Goal: Task Accomplishment & Management: Use online tool/utility

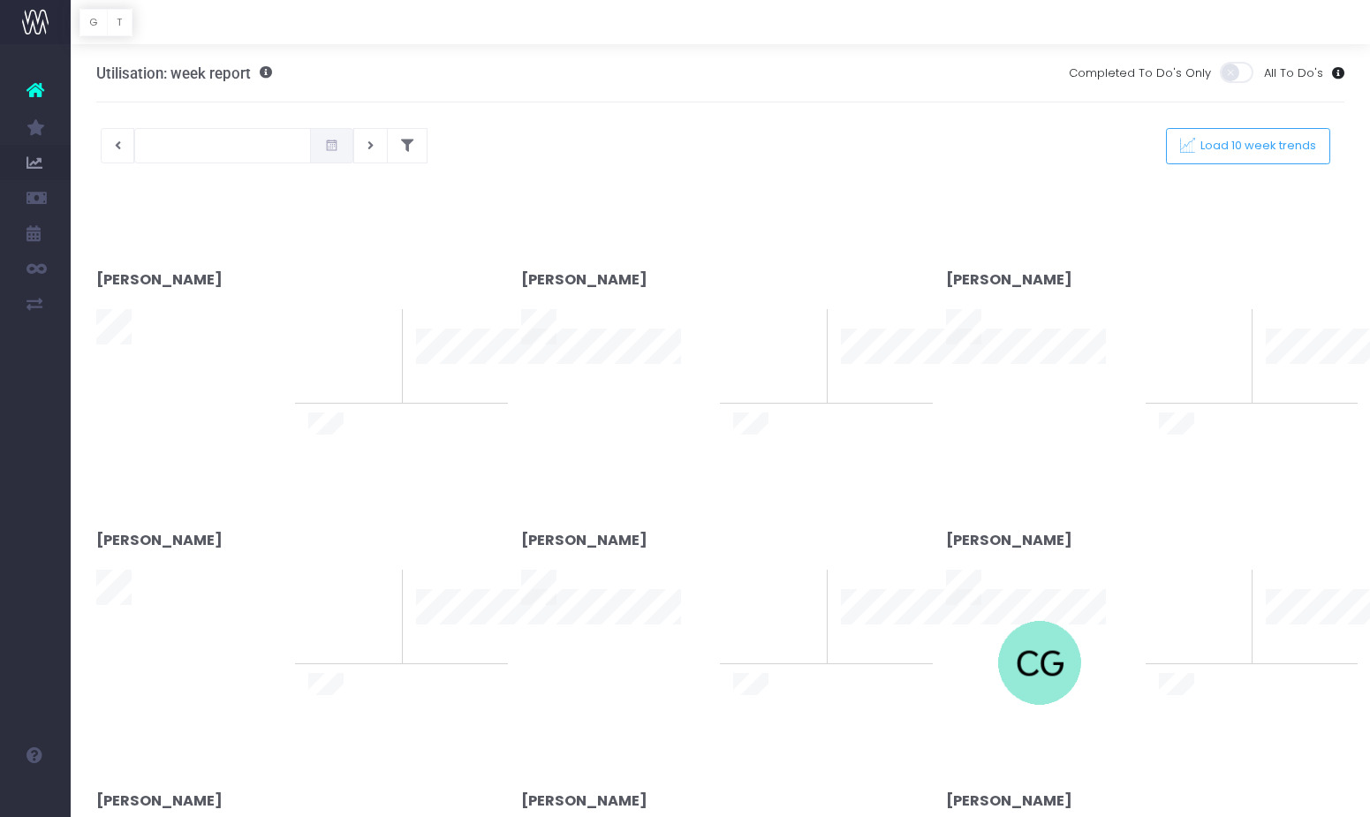
type input "[DATE]"
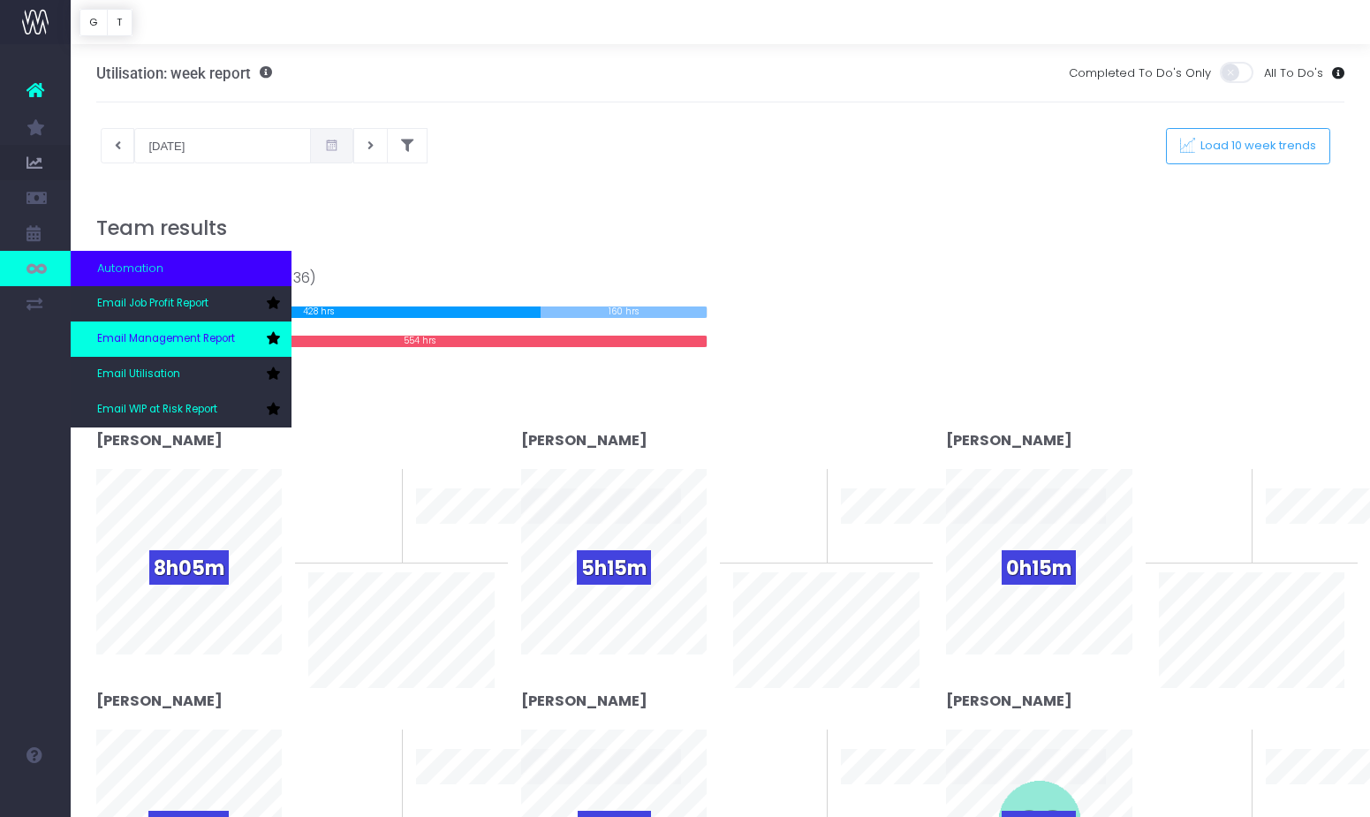
click at [201, 342] on span "Email Management Report" at bounding box center [166, 339] width 138 height 16
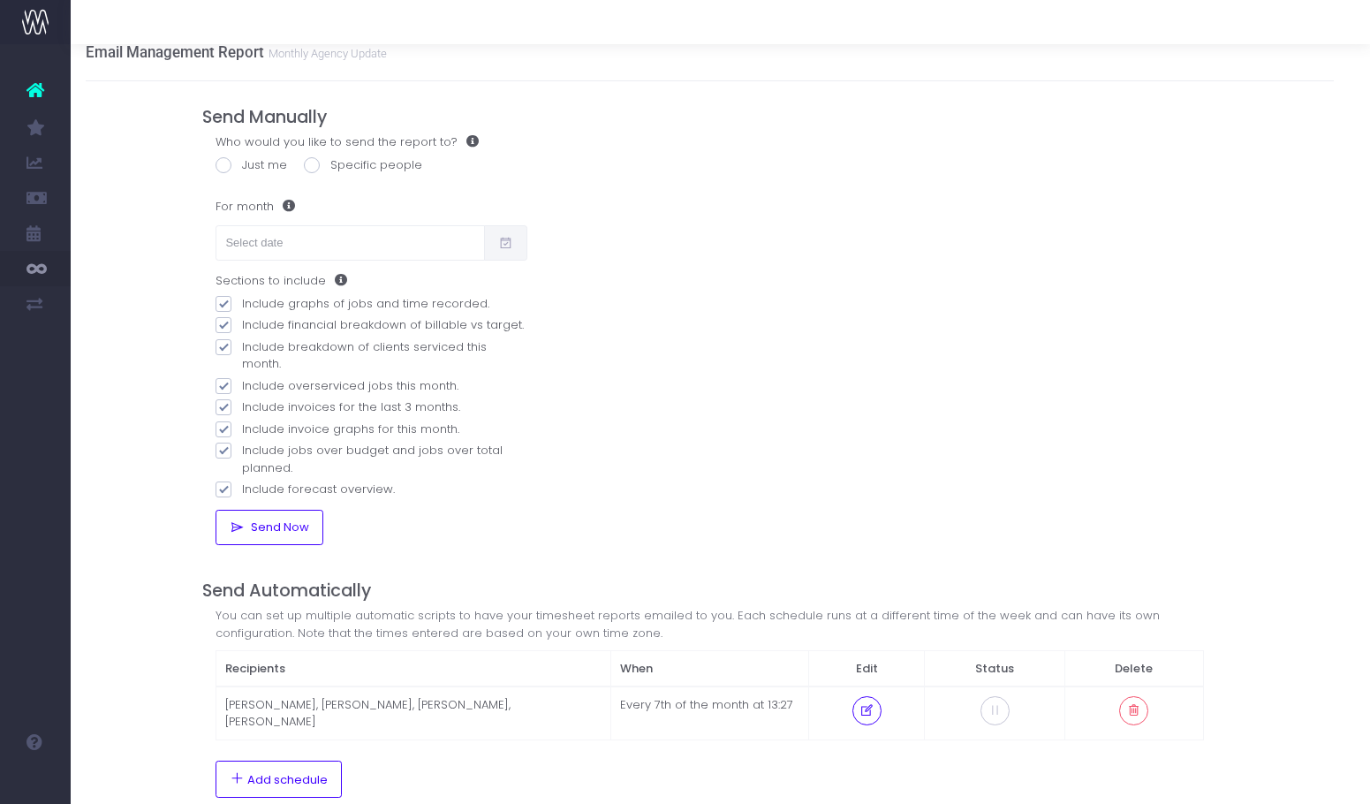
scroll to position [0, 11]
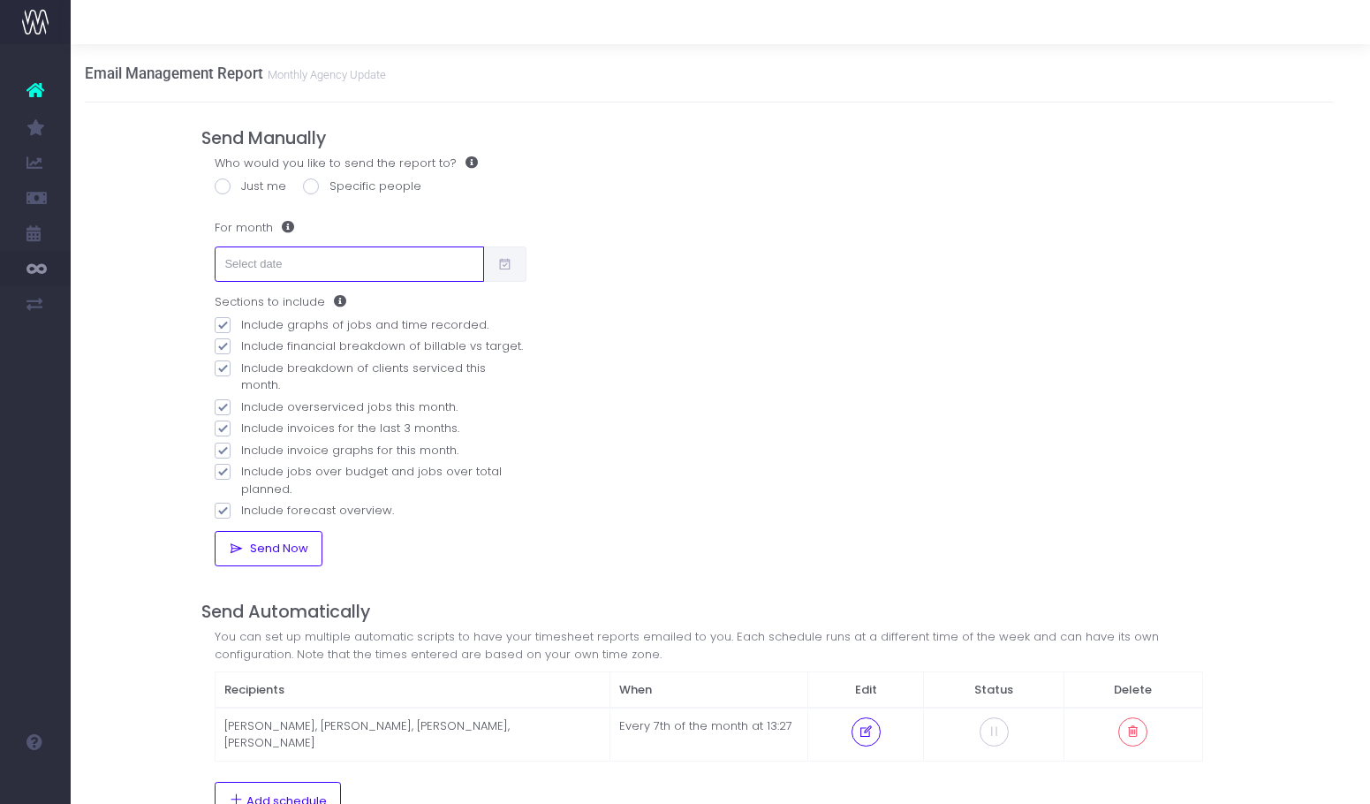
click at [281, 261] on input "text" at bounding box center [349, 263] width 269 height 35
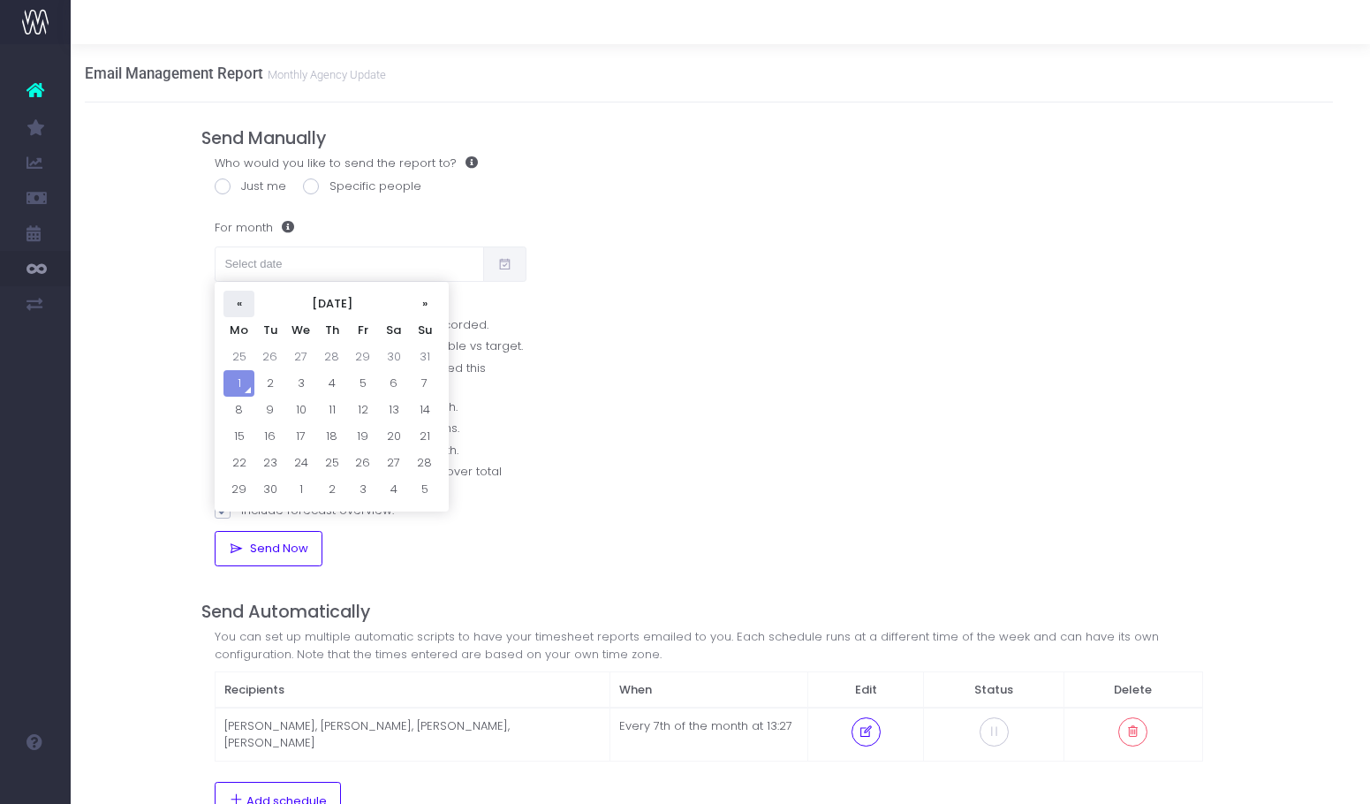
click at [246, 303] on th "«" at bounding box center [239, 304] width 31 height 27
click at [356, 356] on td "1" at bounding box center [362, 357] width 31 height 27
type input "[DATE]"
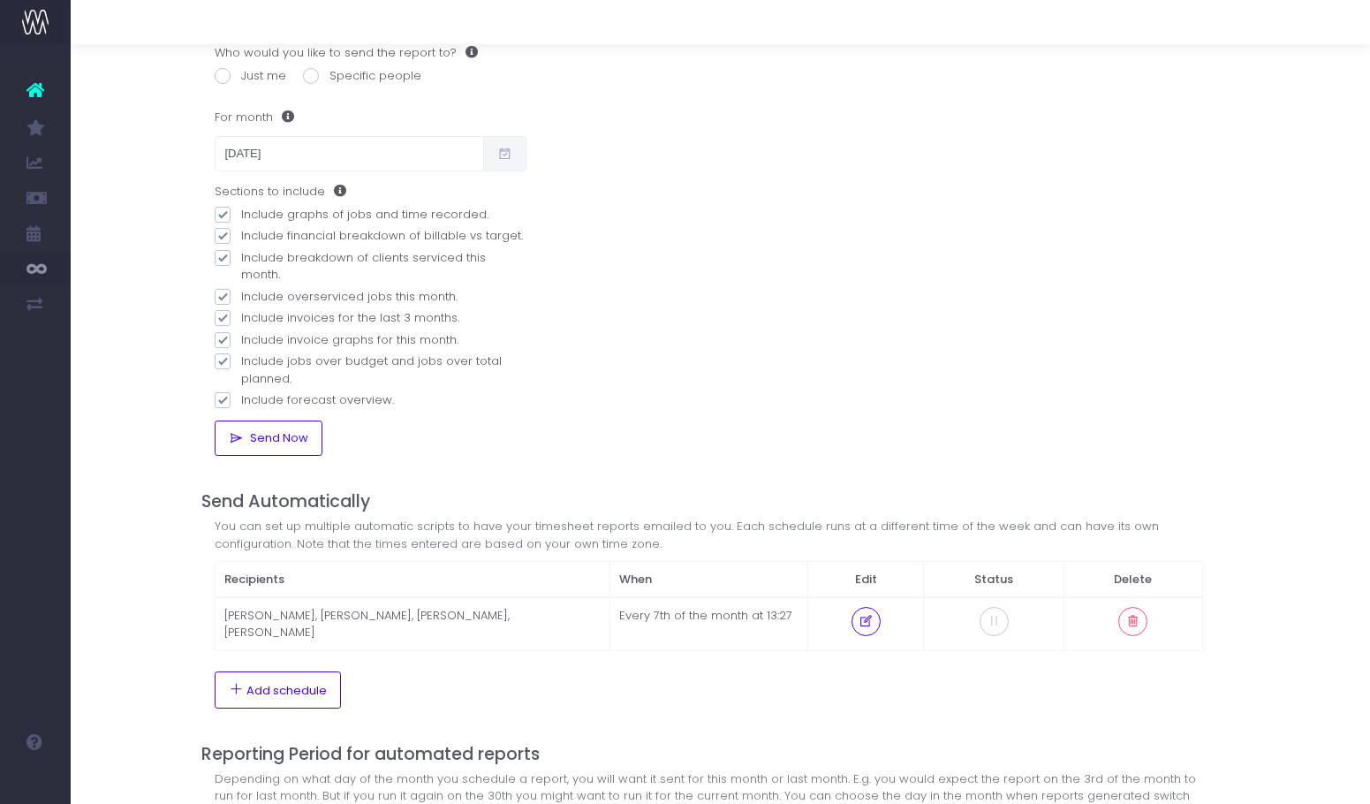
scroll to position [111, 11]
click at [504, 153] on icon at bounding box center [504, 153] width 15 height 0
click at [288, 430] on span "Send Now" at bounding box center [276, 437] width 64 height 14
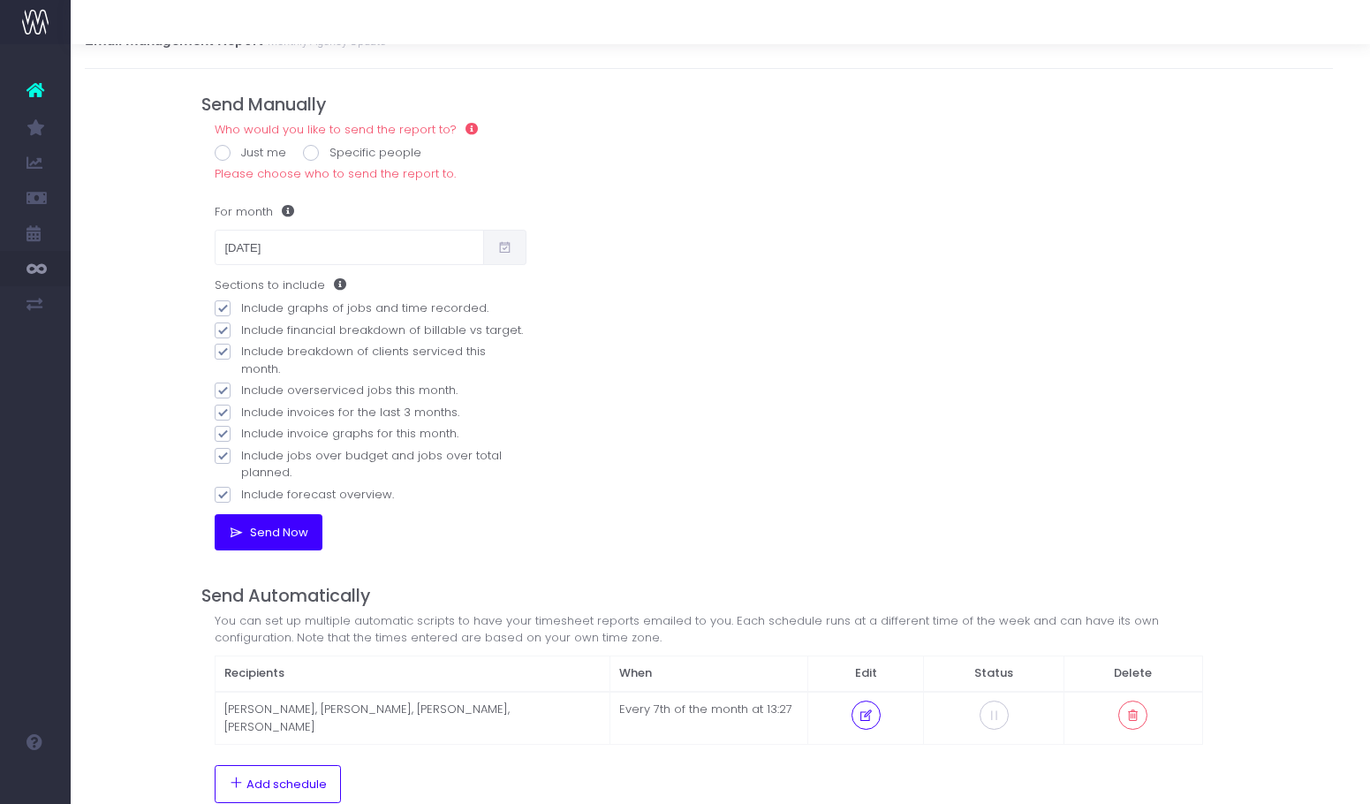
scroll to position [0, 11]
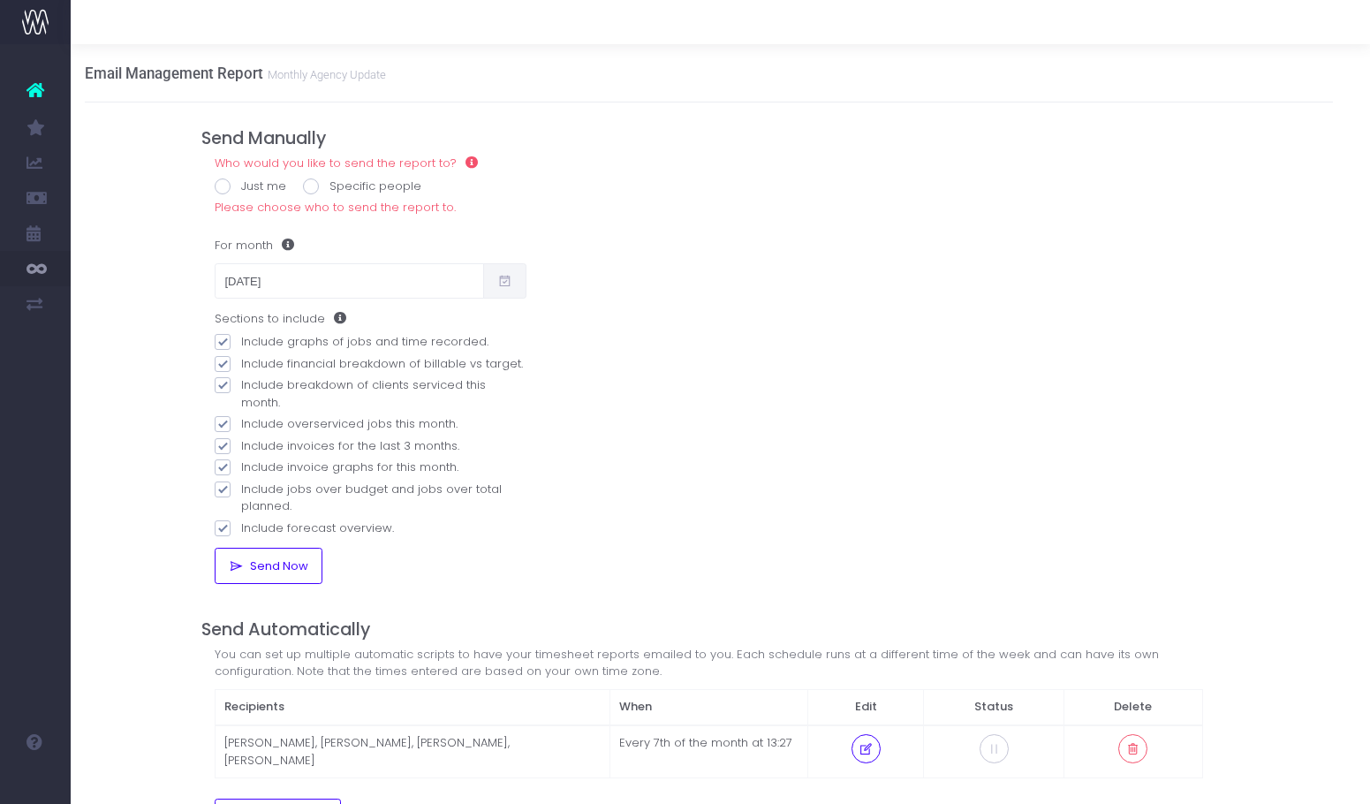
click at [224, 186] on span at bounding box center [223, 186] width 16 height 16
click at [241, 186] on input "Just me" at bounding box center [246, 183] width 11 height 11
radio input "true"
click at [291, 559] on span "Send Now" at bounding box center [276, 566] width 64 height 14
